Goal: Task Accomplishment & Management: Use online tool/utility

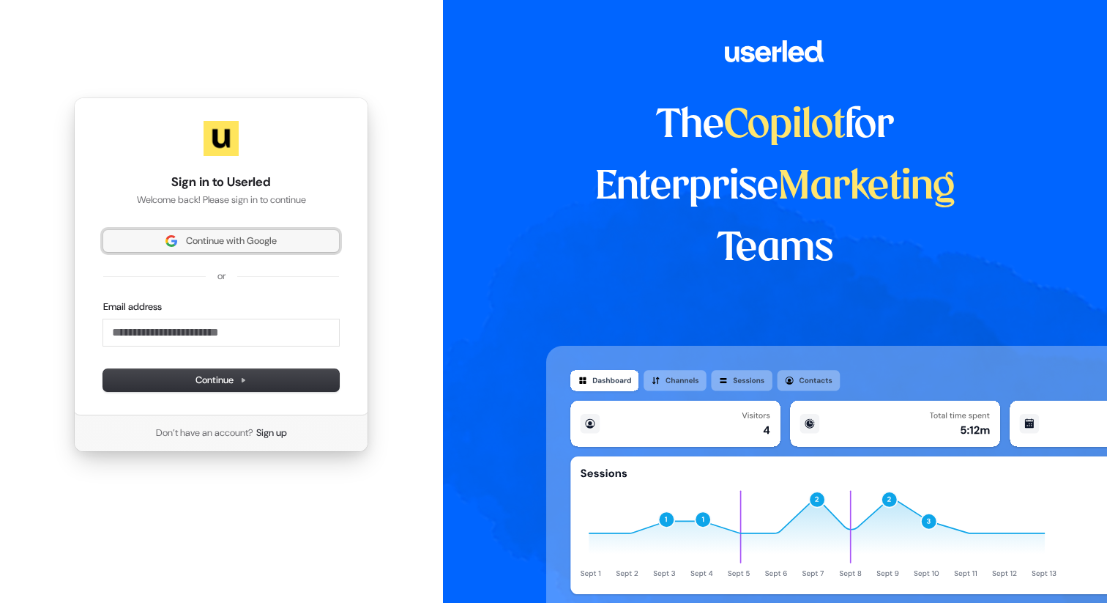
click at [245, 234] on span "Continue with Google" at bounding box center [231, 240] width 91 height 13
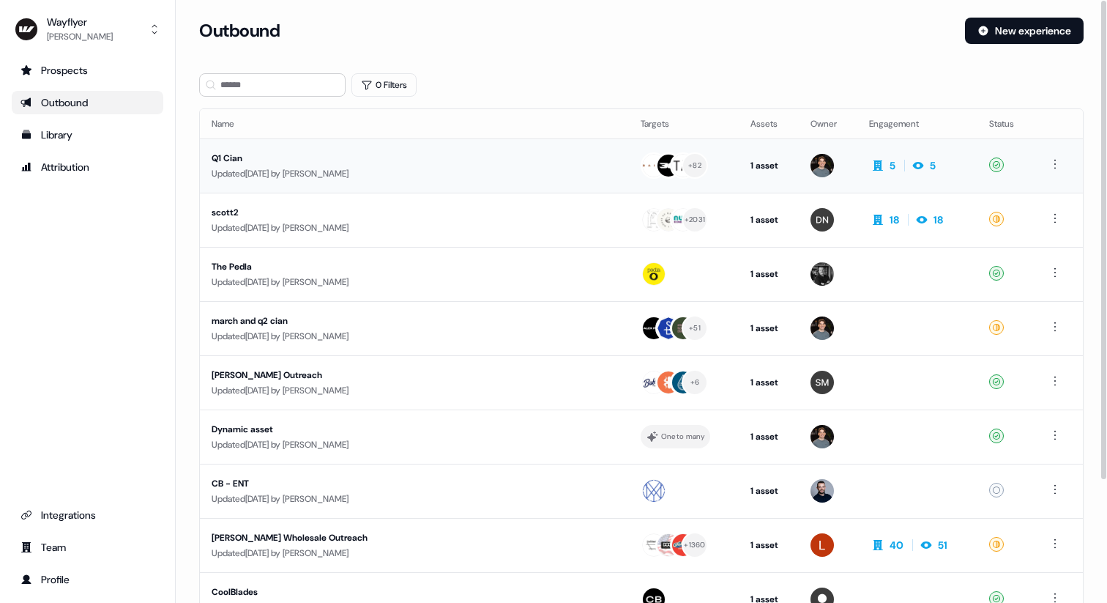
click at [239, 157] on div "Q1 Cian" at bounding box center [350, 158] width 277 height 15
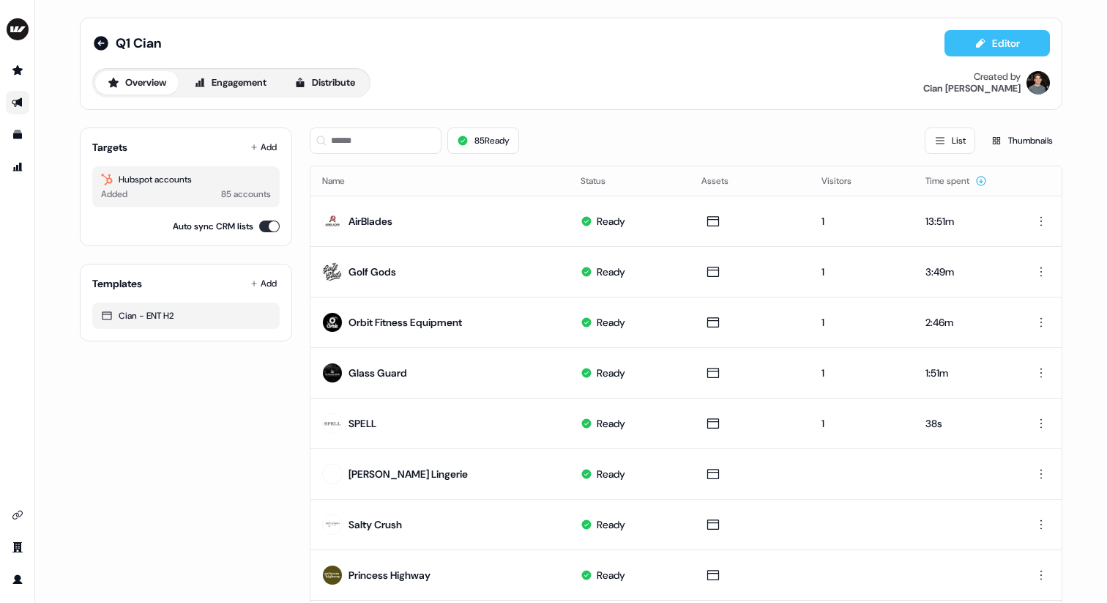
click at [1009, 51] on button "Editor" at bounding box center [996, 43] width 105 height 26
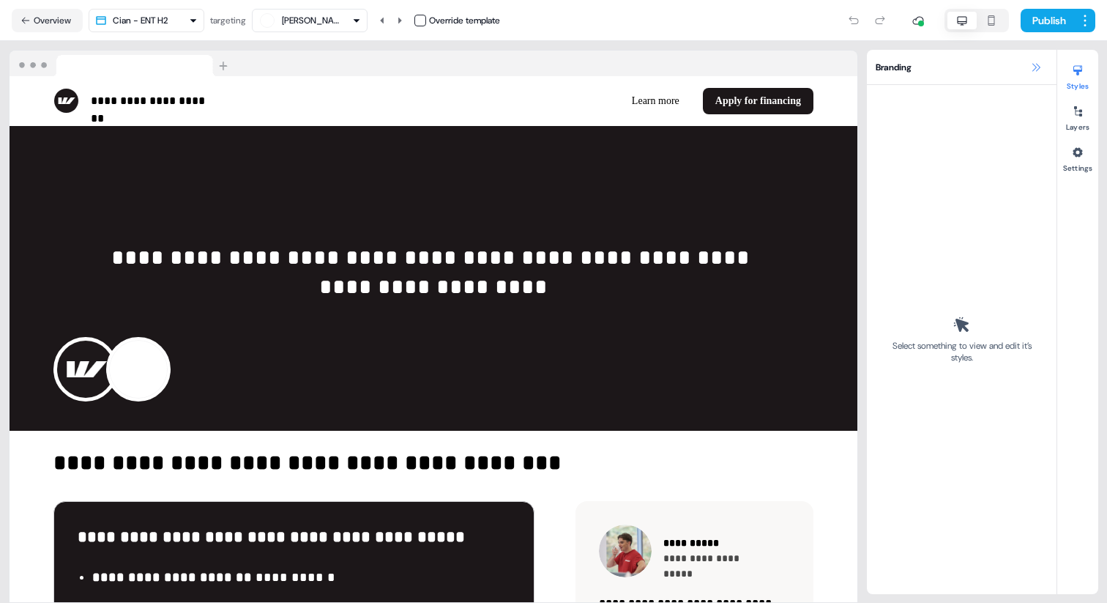
click at [1033, 65] on icon at bounding box center [1036, 67] width 12 height 12
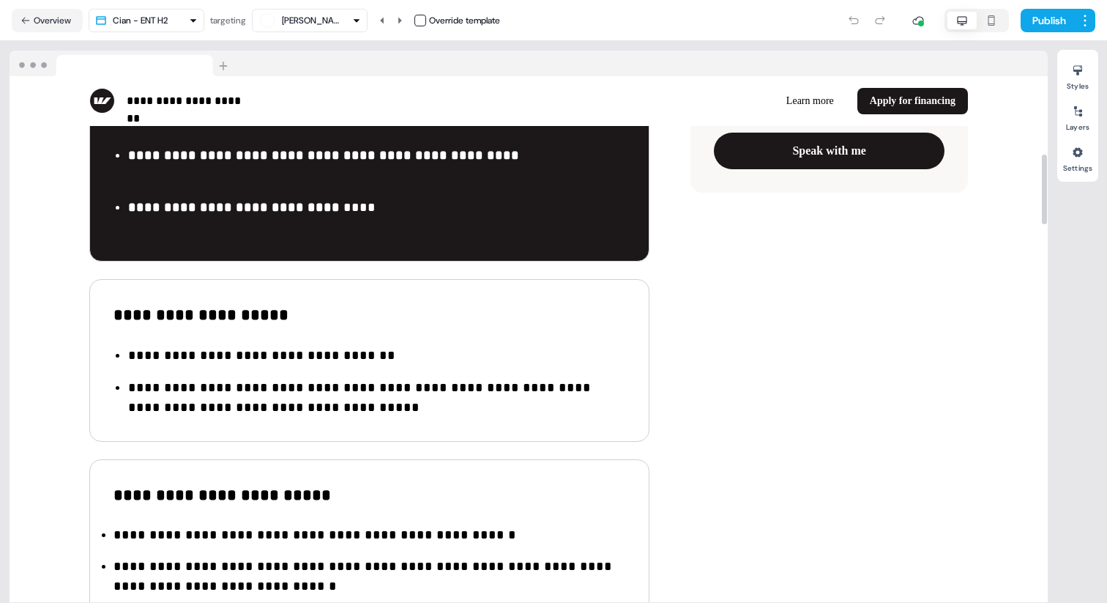
scroll to position [601, 0]
